Goal: Transaction & Acquisition: Purchase product/service

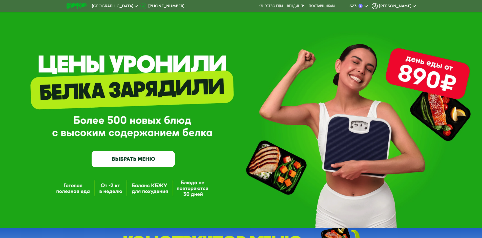
click at [132, 158] on link "ВЫБРАТЬ МЕНЮ" at bounding box center [133, 158] width 83 height 17
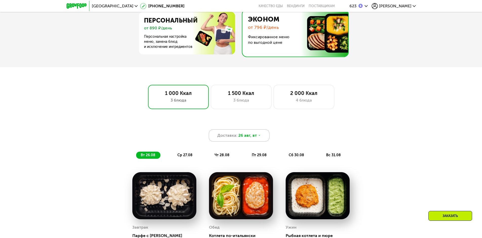
scroll to position [292, 0]
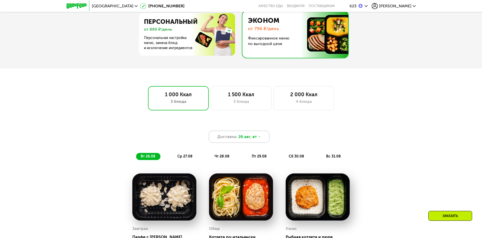
click at [258, 138] on icon at bounding box center [259, 136] width 3 height 3
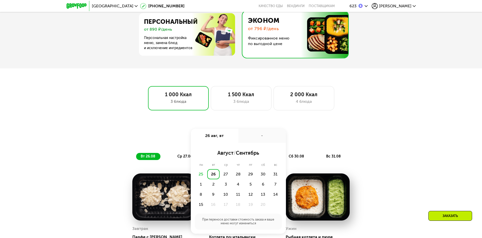
click at [309, 127] on div "Доставка: [DATE] авг, вт - август / сентябрь пн вт ср чт пт сб вс 25 26 27 28 2…" at bounding box center [241, 141] width 306 height 44
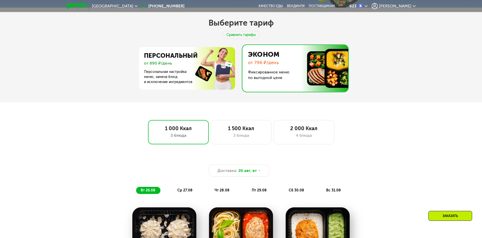
scroll to position [267, 0]
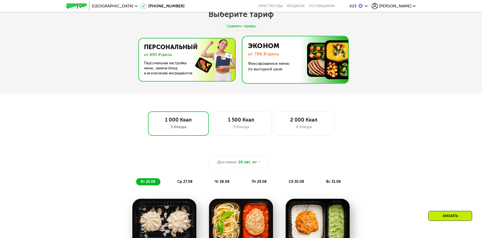
click at [152, 55] on img at bounding box center [185, 59] width 98 height 42
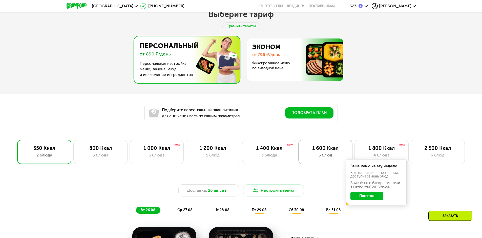
click at [321, 158] on div "5 блюд" at bounding box center [326, 155] width 44 height 6
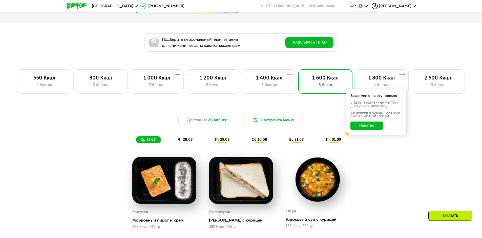
scroll to position [342, 0]
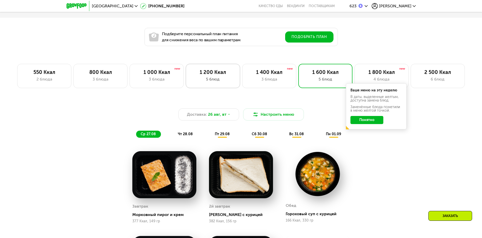
click at [233, 75] on div "1 200 Ккал" at bounding box center [213, 72] width 44 height 6
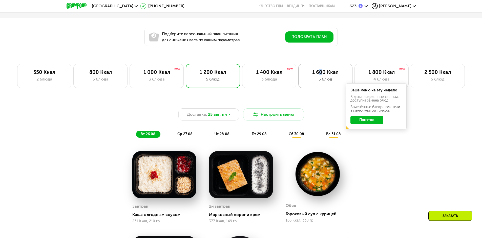
drag, startPoint x: 319, startPoint y: 73, endPoint x: 321, endPoint y: 75, distance: 2.7
click at [321, 75] on div "1 600 Ккал" at bounding box center [326, 72] width 44 height 6
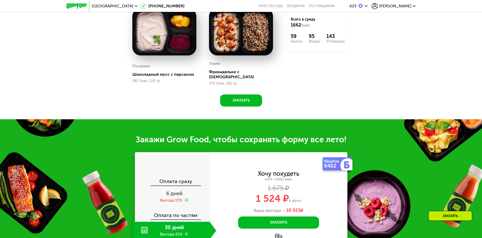
scroll to position [621, 0]
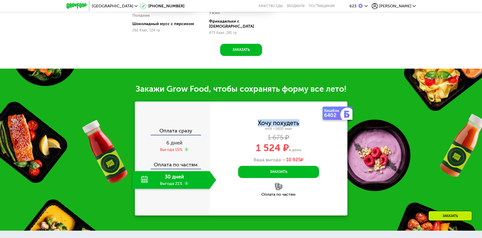
drag, startPoint x: 257, startPoint y: 119, endPoint x: 301, endPoint y: 120, distance: 43.3
click at [301, 120] on div "Хочу похудеть mFit ~1600 ккал 1 675 ₽ 1 524 ₽ в день Ваша выгода — 10 925 ₽" at bounding box center [279, 141] width 138 height 42
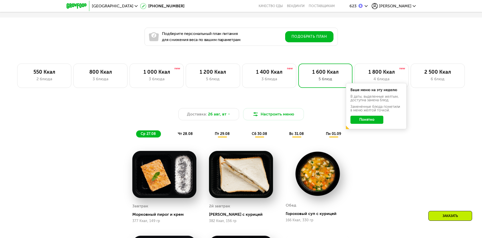
scroll to position [342, 0]
click at [242, 84] on div "1 200 Ккал 5 блюд" at bounding box center [269, 76] width 54 height 24
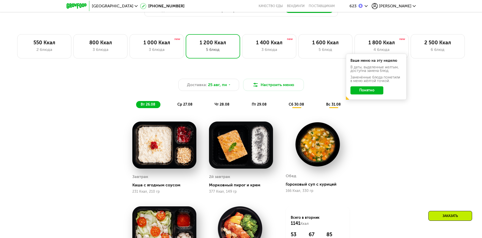
scroll to position [368, 0]
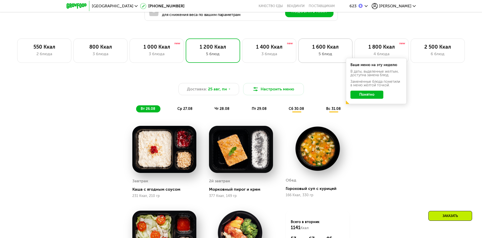
click at [315, 57] on div "5 блюд" at bounding box center [326, 54] width 44 height 6
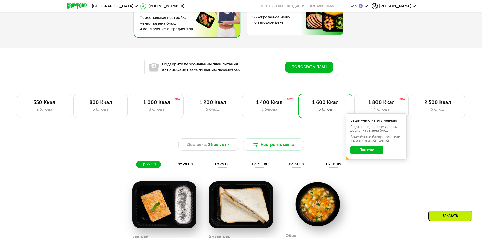
scroll to position [317, 0]
